Goal: Check status

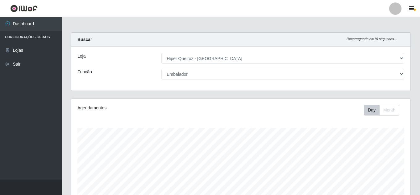
select select "513"
select select "1"
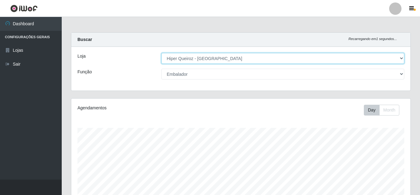
click at [205, 59] on select "[Selecione...] Hiper Queiroz - [GEOGRAPHIC_DATA]" at bounding box center [282, 58] width 243 height 11
click at [161, 53] on select "[Selecione...] Hiper Queiroz - [GEOGRAPHIC_DATA]" at bounding box center [282, 58] width 243 height 11
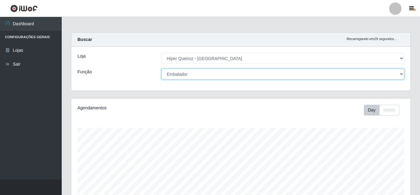
click at [202, 75] on select "[Selecione...] Embalador Embalador + Embalador ++" at bounding box center [282, 74] width 243 height 11
click at [161, 69] on select "[Selecione...] Embalador Embalador + Embalador ++" at bounding box center [282, 74] width 243 height 11
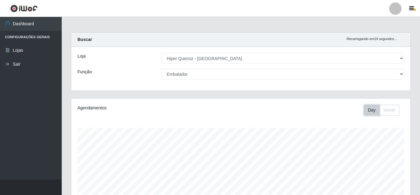
click at [373, 109] on button "Day" at bounding box center [371, 110] width 16 height 11
click at [389, 112] on button "Month" at bounding box center [389, 110] width 20 height 11
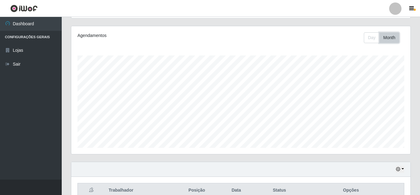
scroll to position [58, 0]
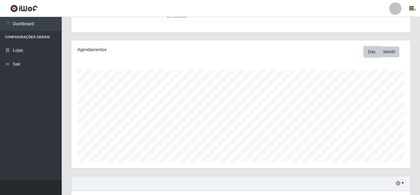
click at [366, 53] on button "Day" at bounding box center [371, 52] width 16 height 11
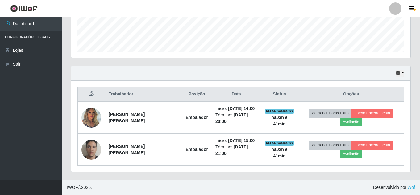
scroll to position [182, 0]
click at [90, 92] on icon at bounding box center [91, 94] width 4 height 4
click at [400, 70] on button "button" at bounding box center [399, 73] width 9 height 7
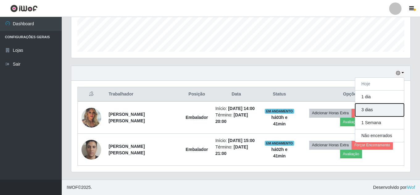
click at [375, 104] on button "3 dias" at bounding box center [379, 110] width 49 height 13
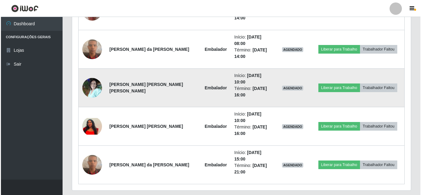
scroll to position [760, 0]
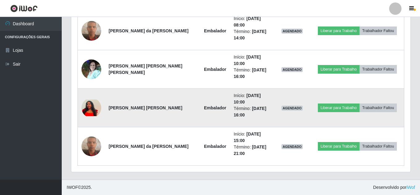
click at [89, 108] on img at bounding box center [91, 108] width 20 height 17
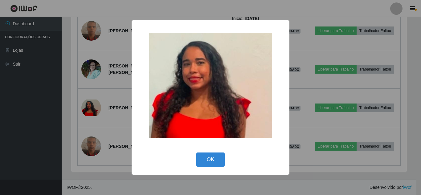
click at [84, 109] on div "× OK Cancel" at bounding box center [210, 97] width 421 height 195
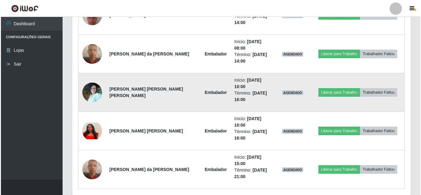
scroll to position [698, 0]
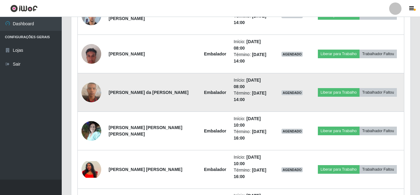
click at [92, 94] on img at bounding box center [91, 92] width 20 height 26
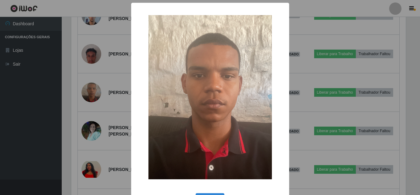
scroll to position [128, 336]
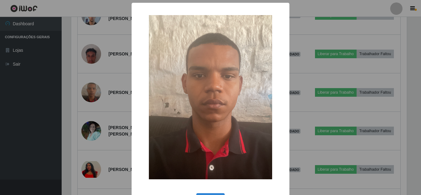
click at [92, 93] on div "× OK Cancel" at bounding box center [210, 97] width 421 height 195
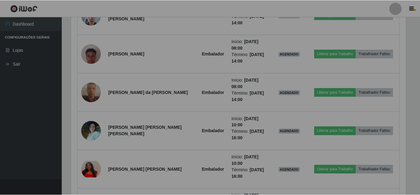
scroll to position [128, 339]
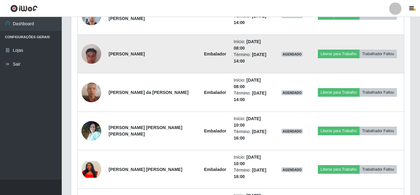
click at [90, 57] on img at bounding box center [91, 53] width 20 height 35
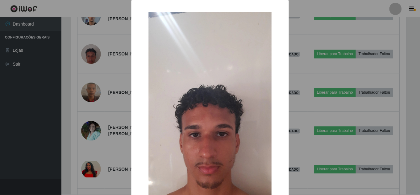
scroll to position [0, 0]
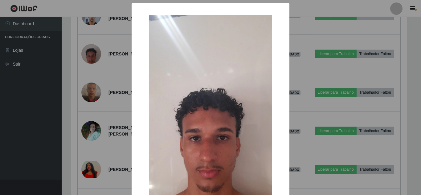
click at [96, 69] on div "× OK Cancel" at bounding box center [210, 97] width 421 height 195
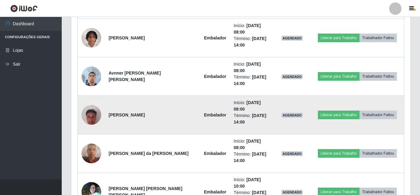
scroll to position [636, 0]
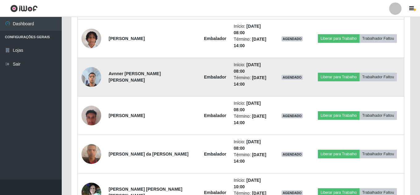
click at [96, 78] on img at bounding box center [91, 77] width 20 height 26
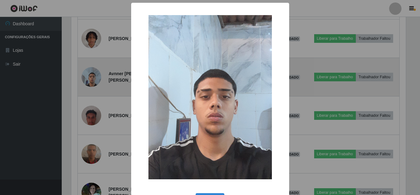
scroll to position [128, 336]
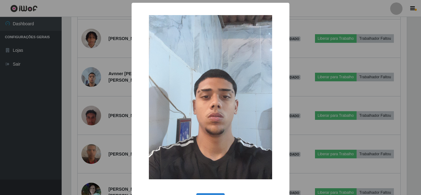
click at [104, 87] on div "× OK Cancel" at bounding box center [210, 97] width 421 height 195
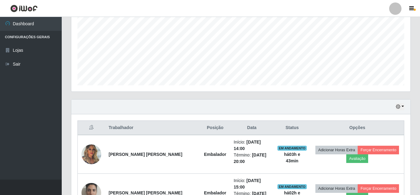
scroll to position [154, 0]
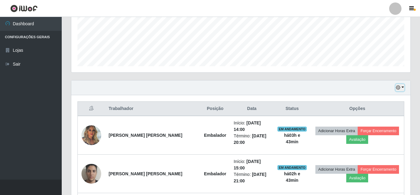
click at [400, 88] on button "button" at bounding box center [399, 87] width 9 height 7
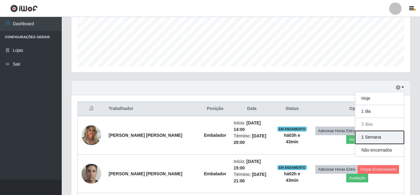
click at [374, 137] on button "1 Semana" at bounding box center [379, 137] width 49 height 13
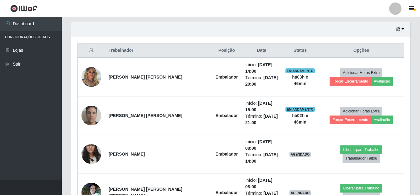
scroll to position [151, 0]
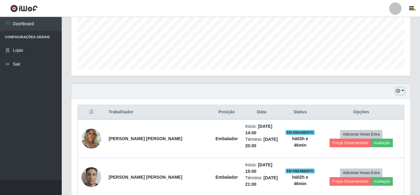
click at [401, 94] on button "button" at bounding box center [399, 91] width 9 height 7
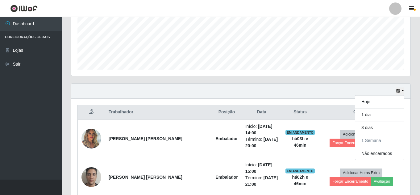
click at [323, 86] on div "Hoje 1 dia 3 dias 1 Semana Não encerrados" at bounding box center [240, 91] width 339 height 15
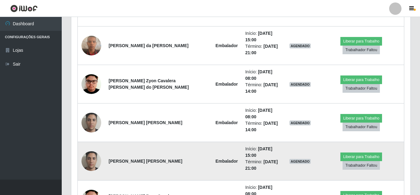
scroll to position [860, 0]
